Goal: Check status: Check status

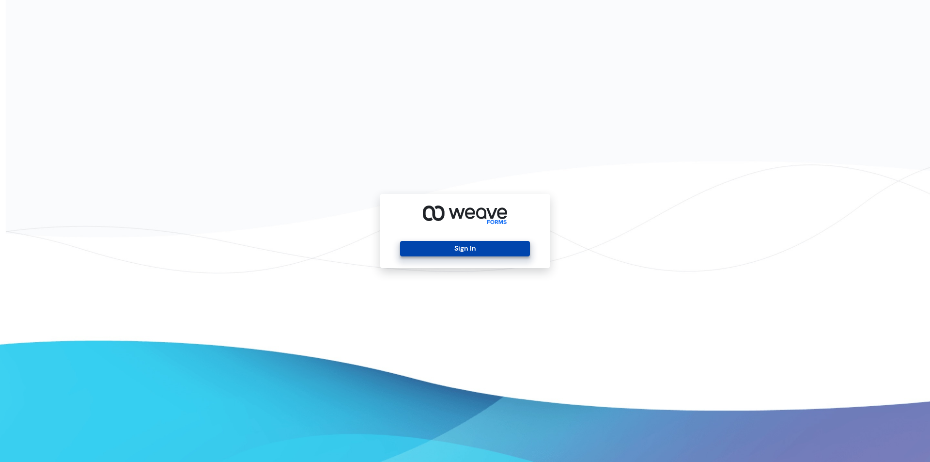
click at [493, 245] on button "Sign In" at bounding box center [464, 248] width 129 height 15
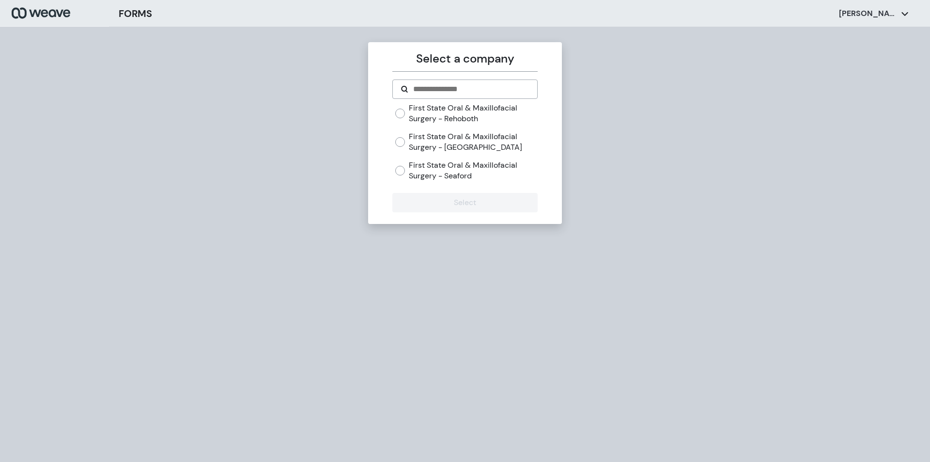
click at [451, 146] on label "First State Oral & Maxillofacial Surgery - [GEOGRAPHIC_DATA]" at bounding box center [473, 141] width 128 height 21
click at [457, 197] on button "Select" at bounding box center [464, 202] width 145 height 19
